Goal: Transaction & Acquisition: Purchase product/service

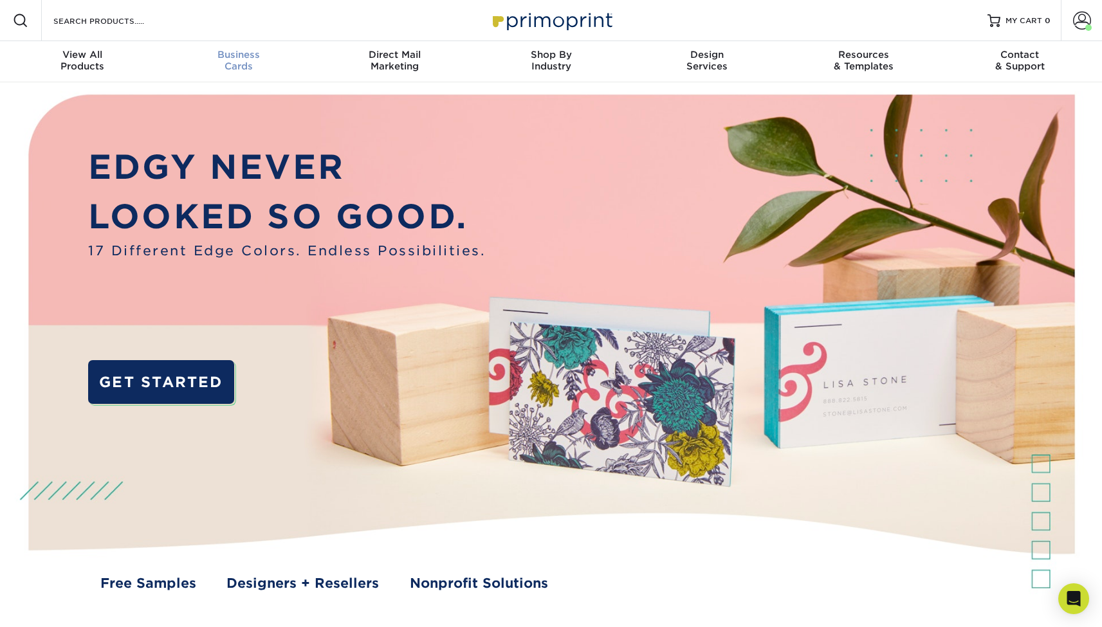
click at [234, 58] on span "Business" at bounding box center [238, 55] width 156 height 12
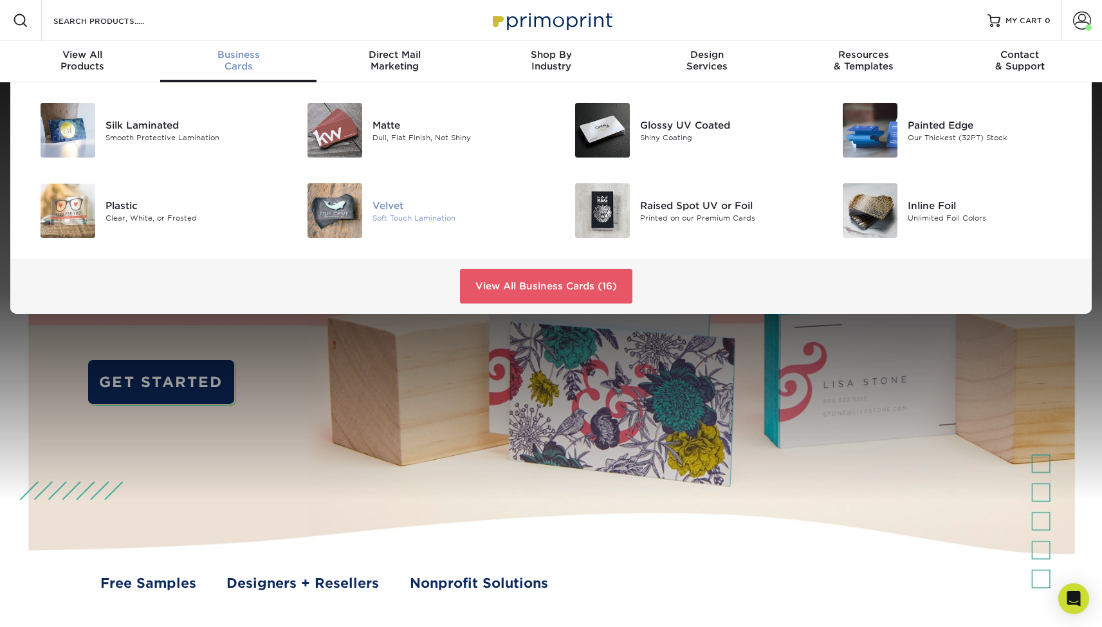
click at [389, 200] on div "Velvet" at bounding box center [457, 205] width 169 height 14
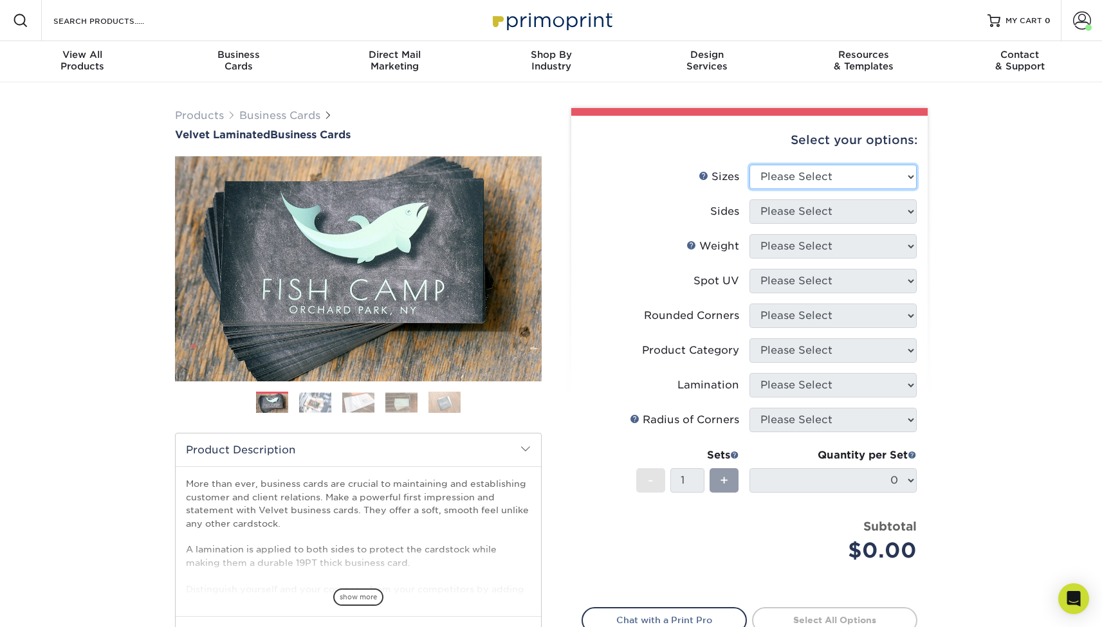
select select "2.00x3.50"
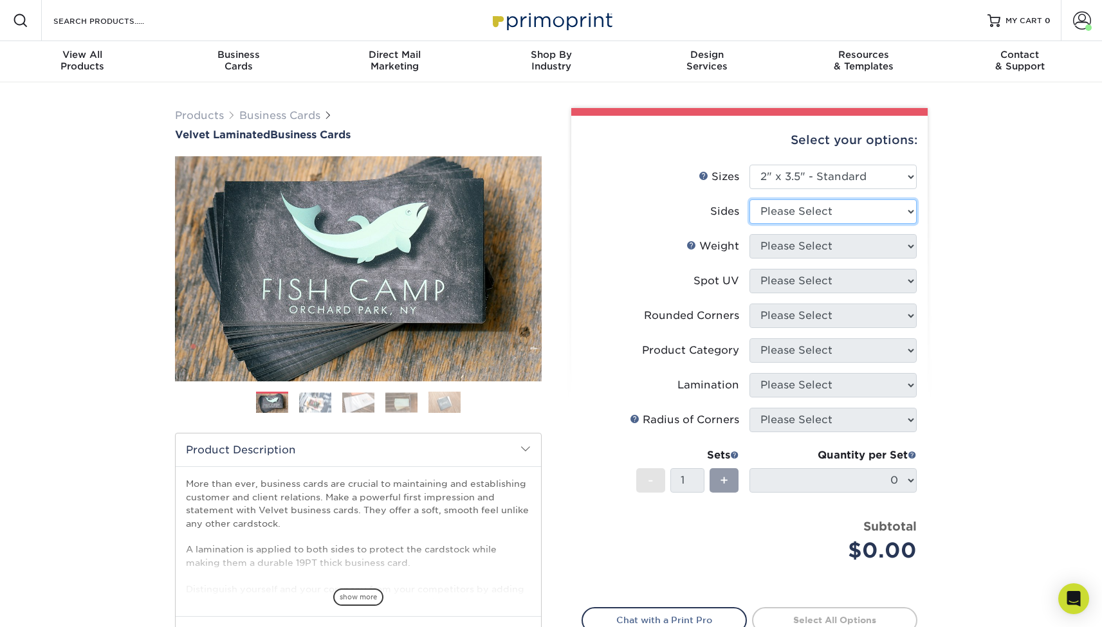
select select "13abbda7-1d64-4f25-8bb2-c179b224825d"
select select "16PT"
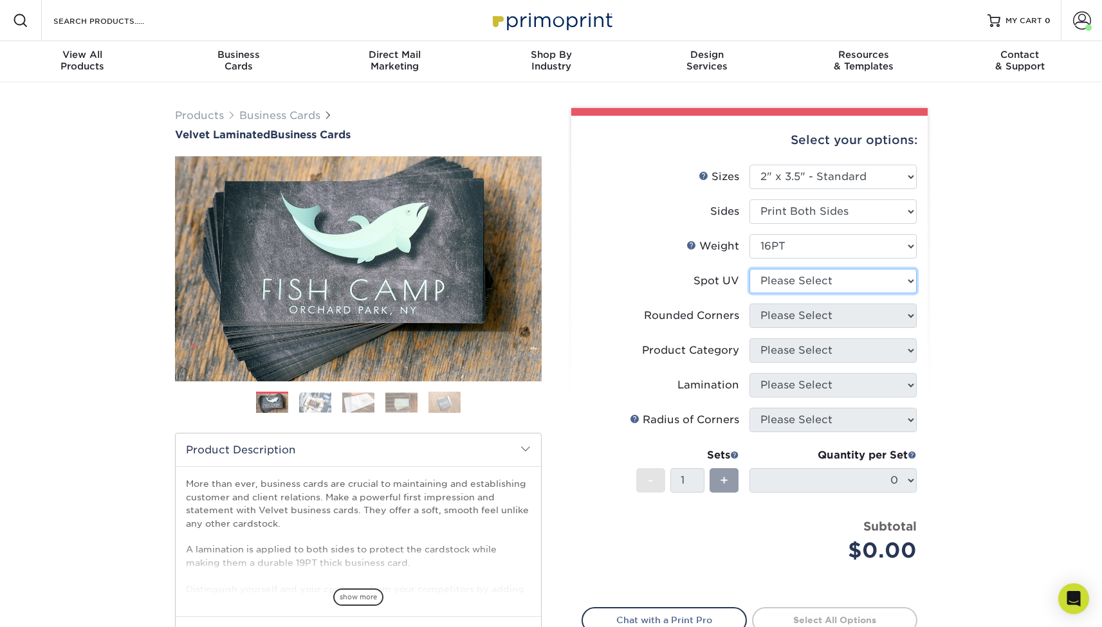
select select "0"
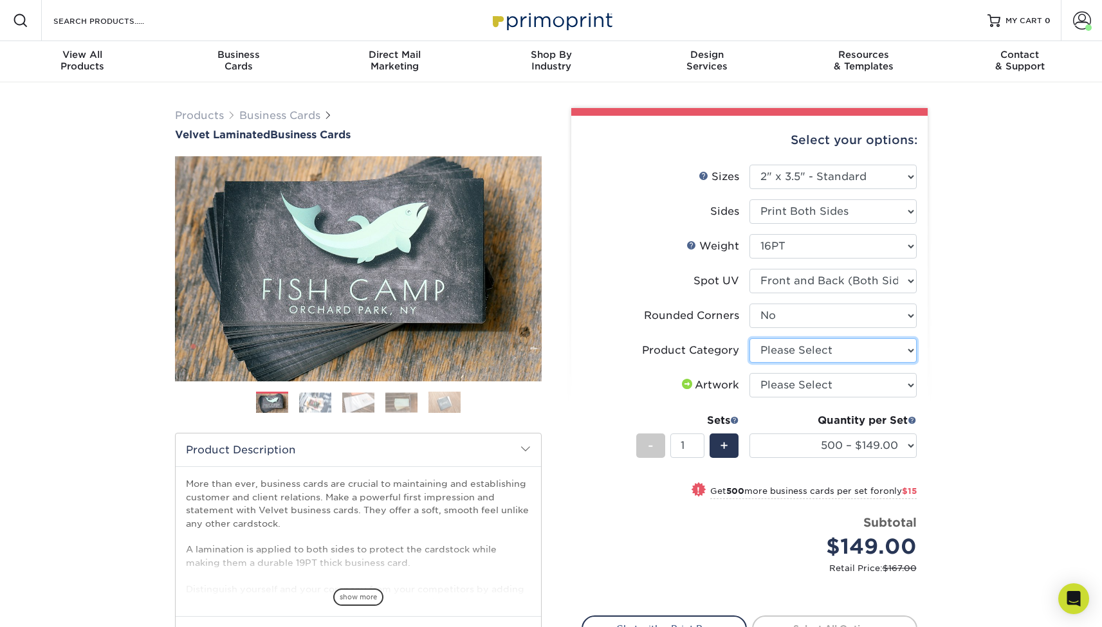
select select "3b5148f1-0588-4f88-a218-97bcfdce65c1"
select select "upload"
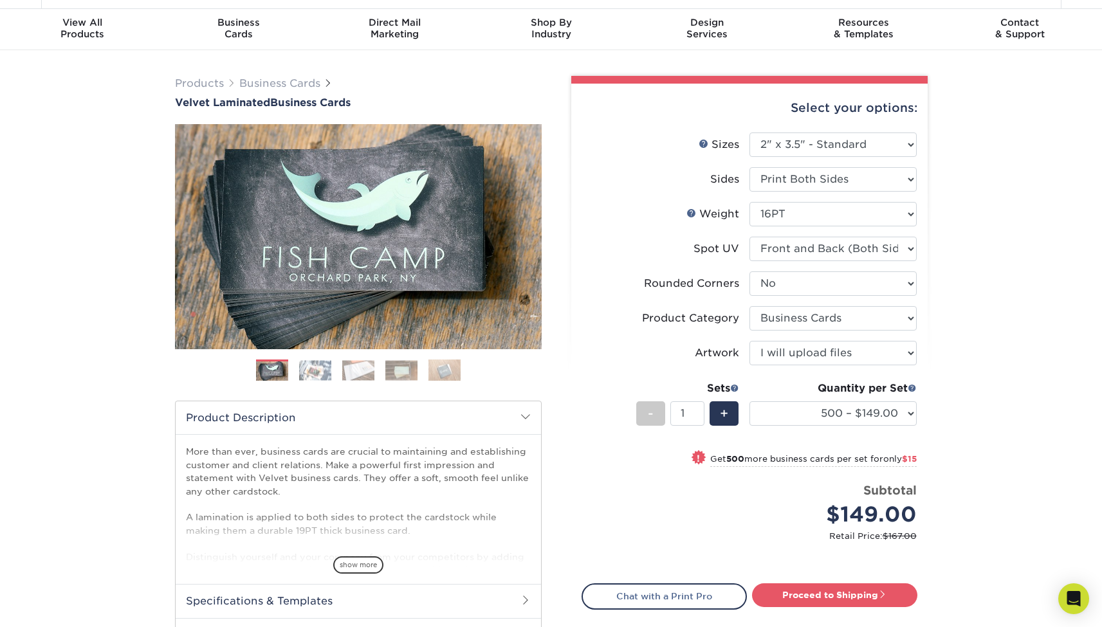
scroll to position [32, 0]
